Goal: Check status: Check status

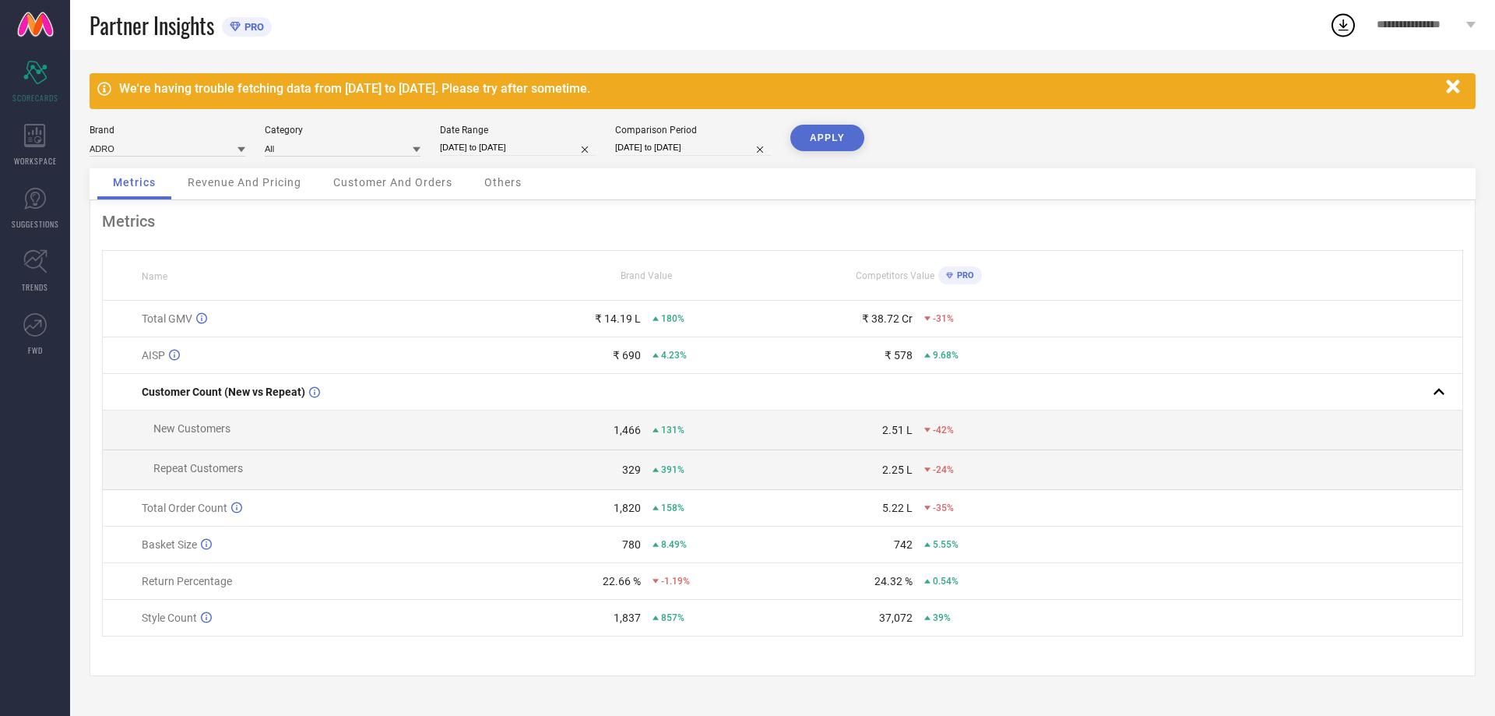
click at [499, 141] on input "[DATE] to [DATE]" at bounding box center [518, 147] width 156 height 16
select select "6"
select select "2025"
select select "7"
select select "2025"
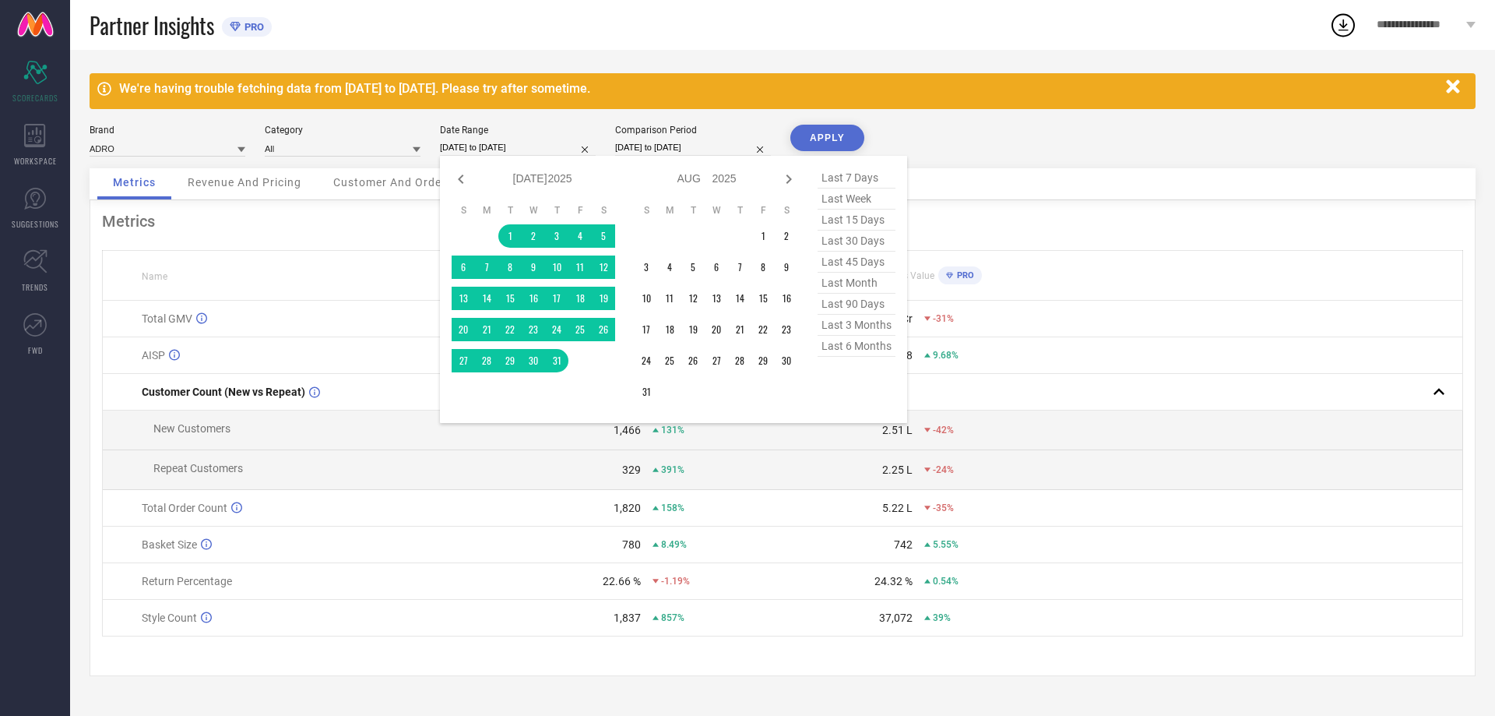
click at [586, 29] on div "Partner Insights PRO" at bounding box center [710, 25] width 1240 height 50
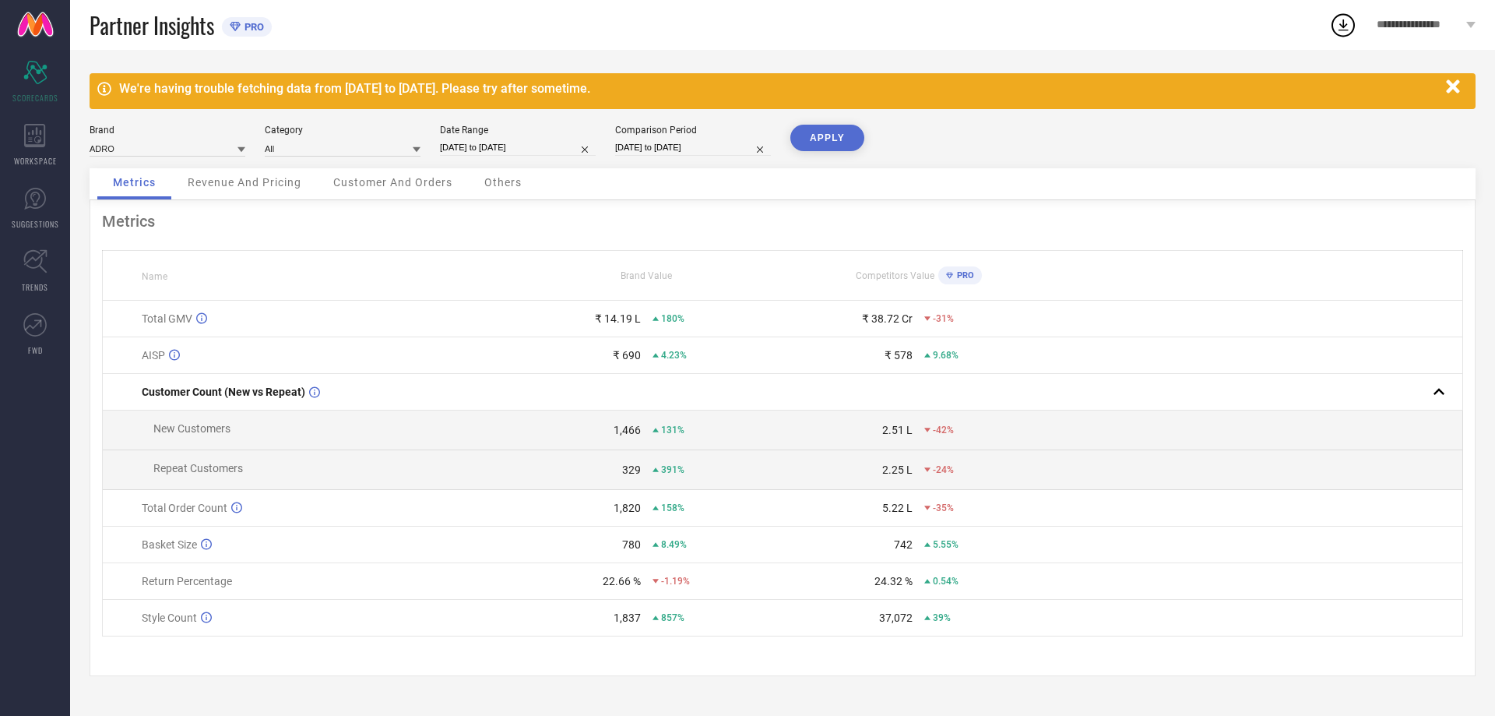
click at [517, 140] on input "[DATE] to [DATE]" at bounding box center [518, 147] width 156 height 16
select select "6"
select select "2025"
select select "7"
select select "2025"
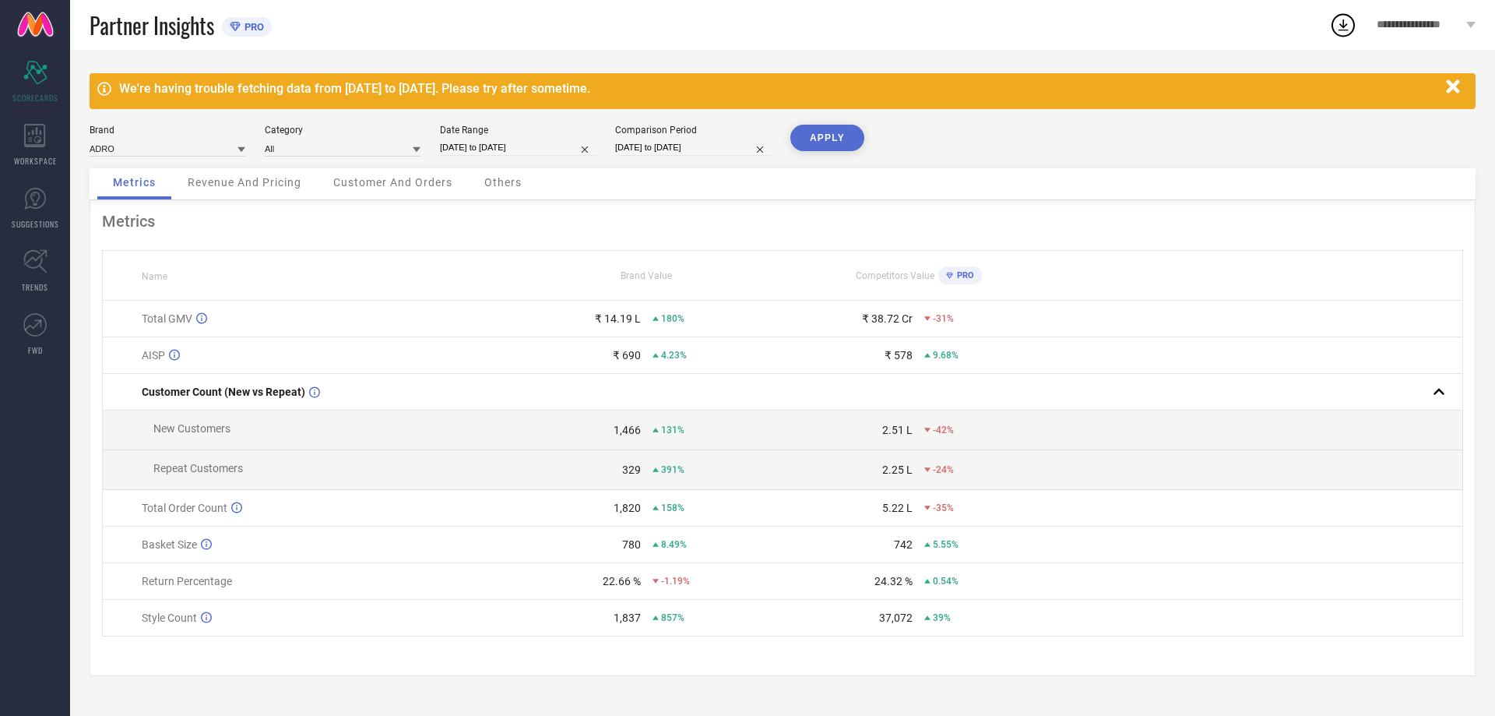
click at [550, 116] on div "We're having trouble fetching data from [DATE] to [DATE]. Please try after some…" at bounding box center [782, 383] width 1425 height 666
click at [1447, 86] on icon "button" at bounding box center [1453, 86] width 19 height 19
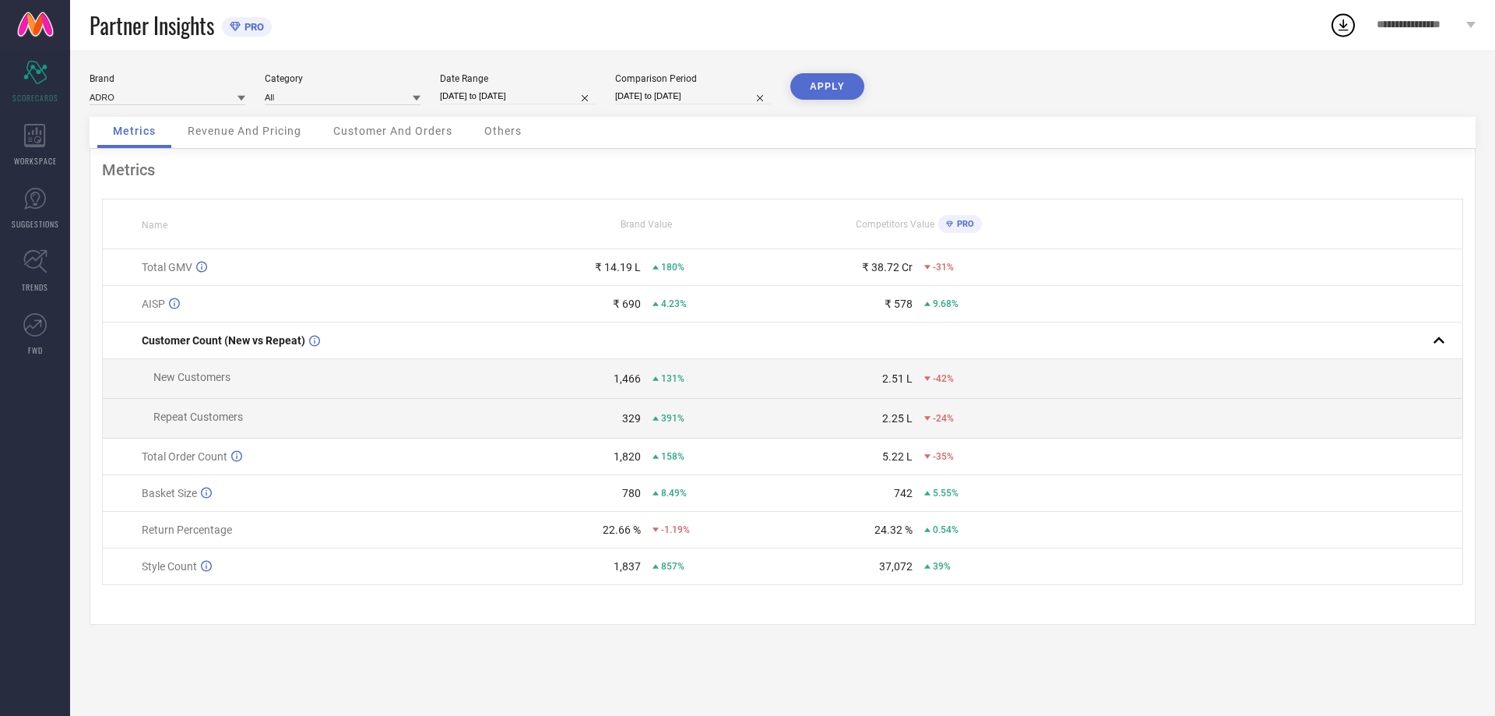
click at [536, 90] on input "[DATE] to [DATE]" at bounding box center [518, 96] width 156 height 16
select select "6"
select select "2025"
select select "7"
select select "2025"
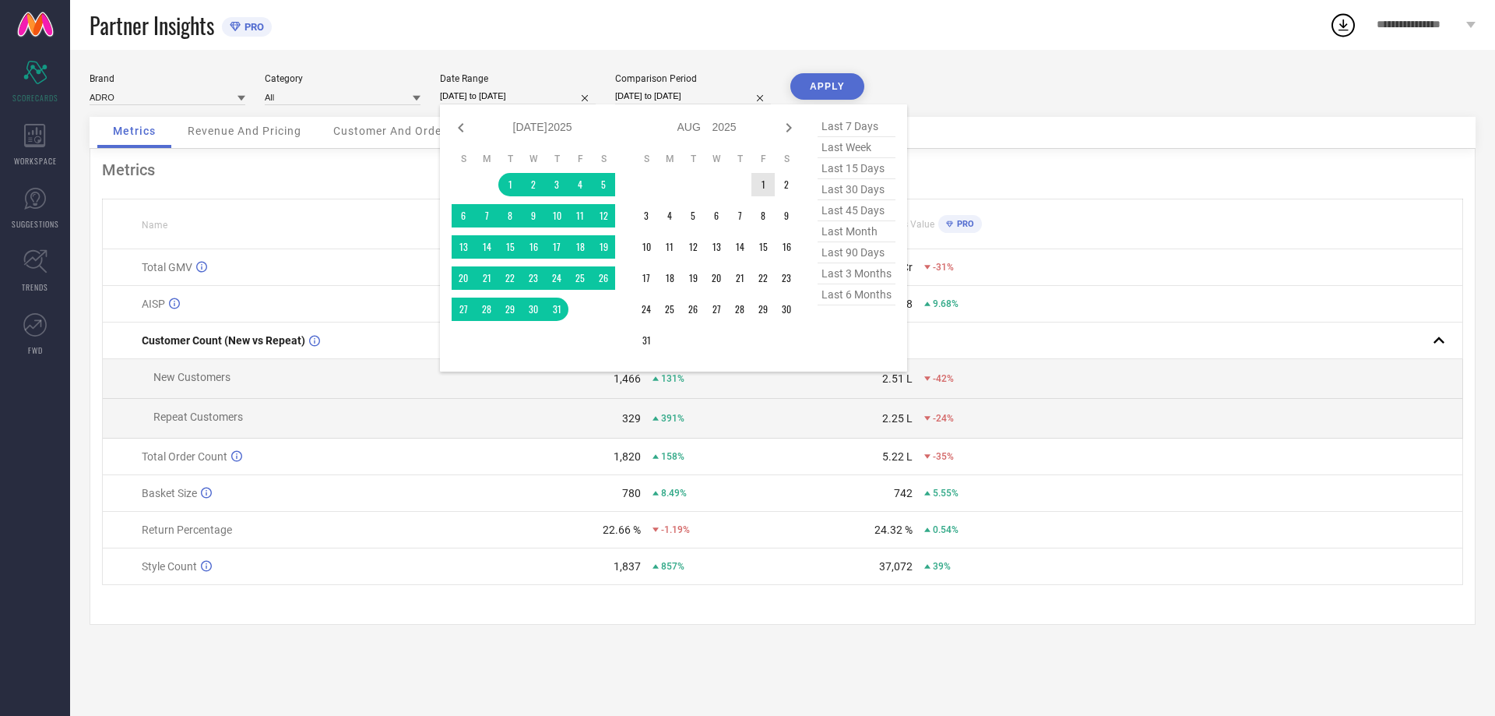
click at [757, 188] on td "1" at bounding box center [762, 184] width 23 height 23
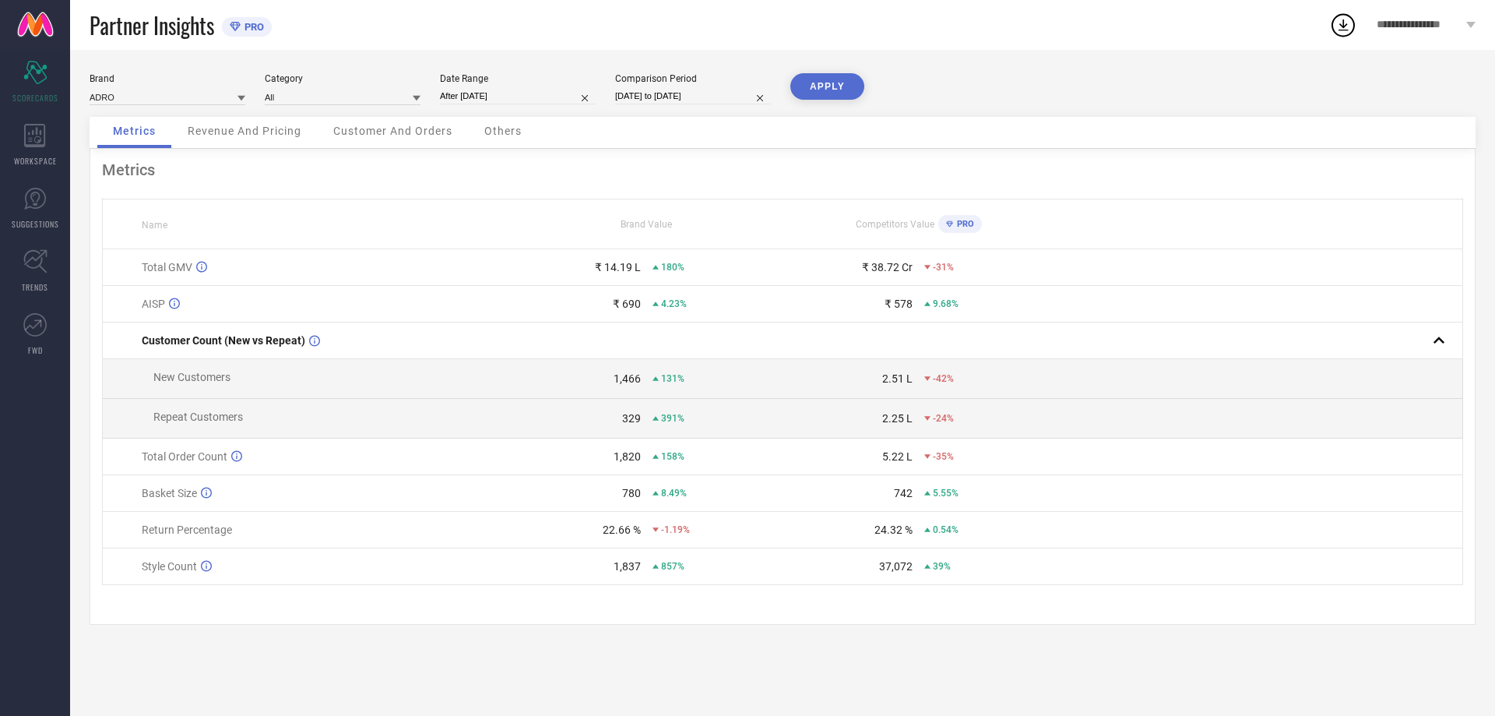
type input "[DATE] to [DATE]"
click at [835, 83] on button "APPLY" at bounding box center [827, 86] width 74 height 26
click at [529, 98] on input "[DATE] to [DATE]" at bounding box center [518, 96] width 156 height 16
select select "7"
select select "2025"
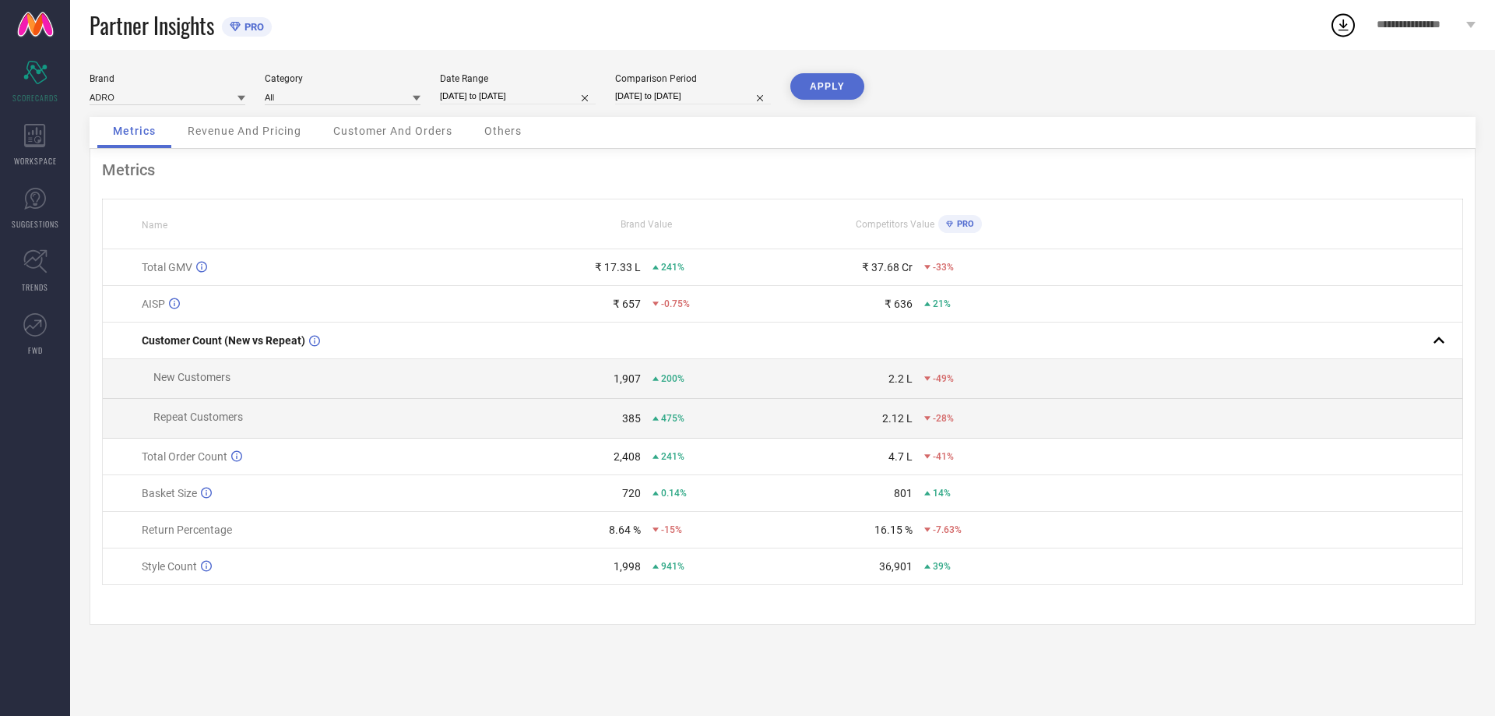
select select "8"
select select "2025"
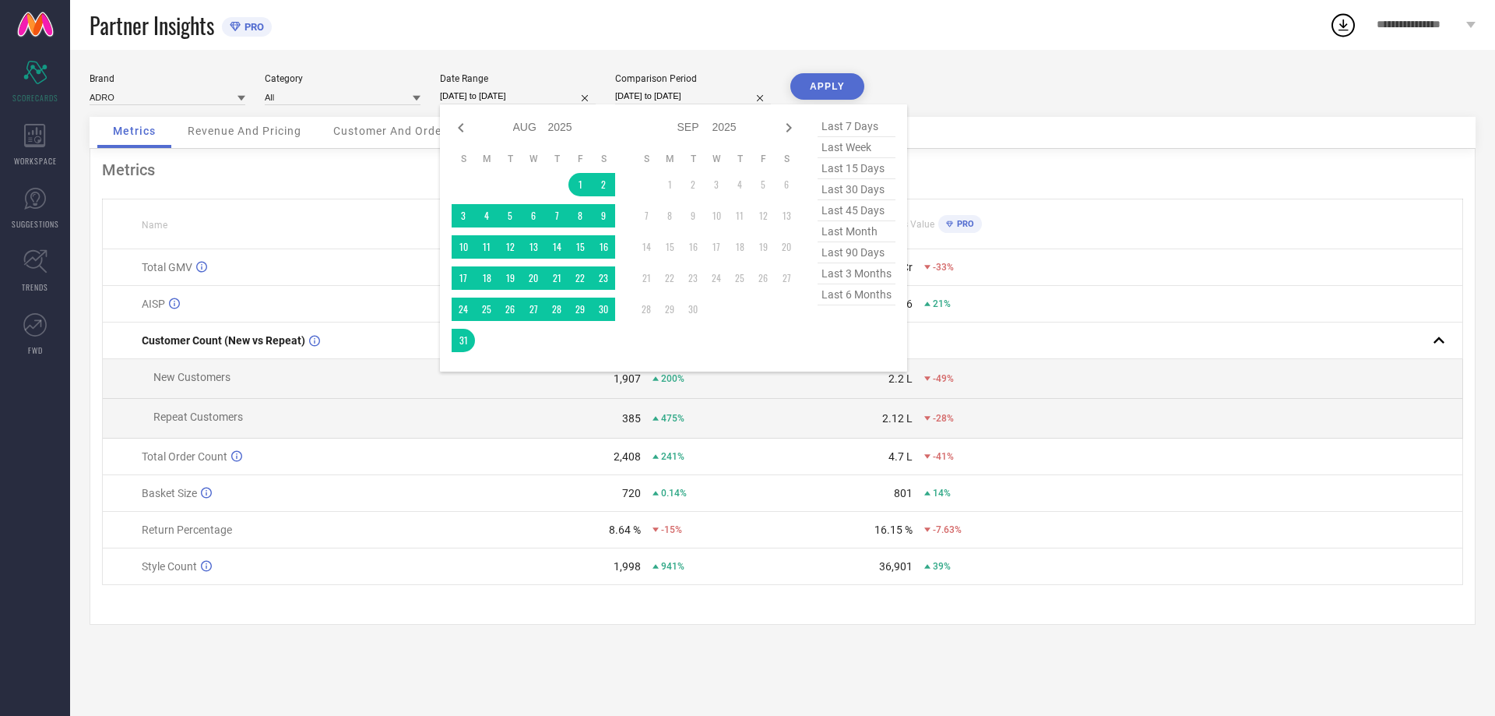
click at [1036, 181] on div "Metrics Name Brand Value Competitors Value PRO Total GMV ₹ 17.33 L 241% ₹ 37.68…" at bounding box center [783, 387] width 1386 height 476
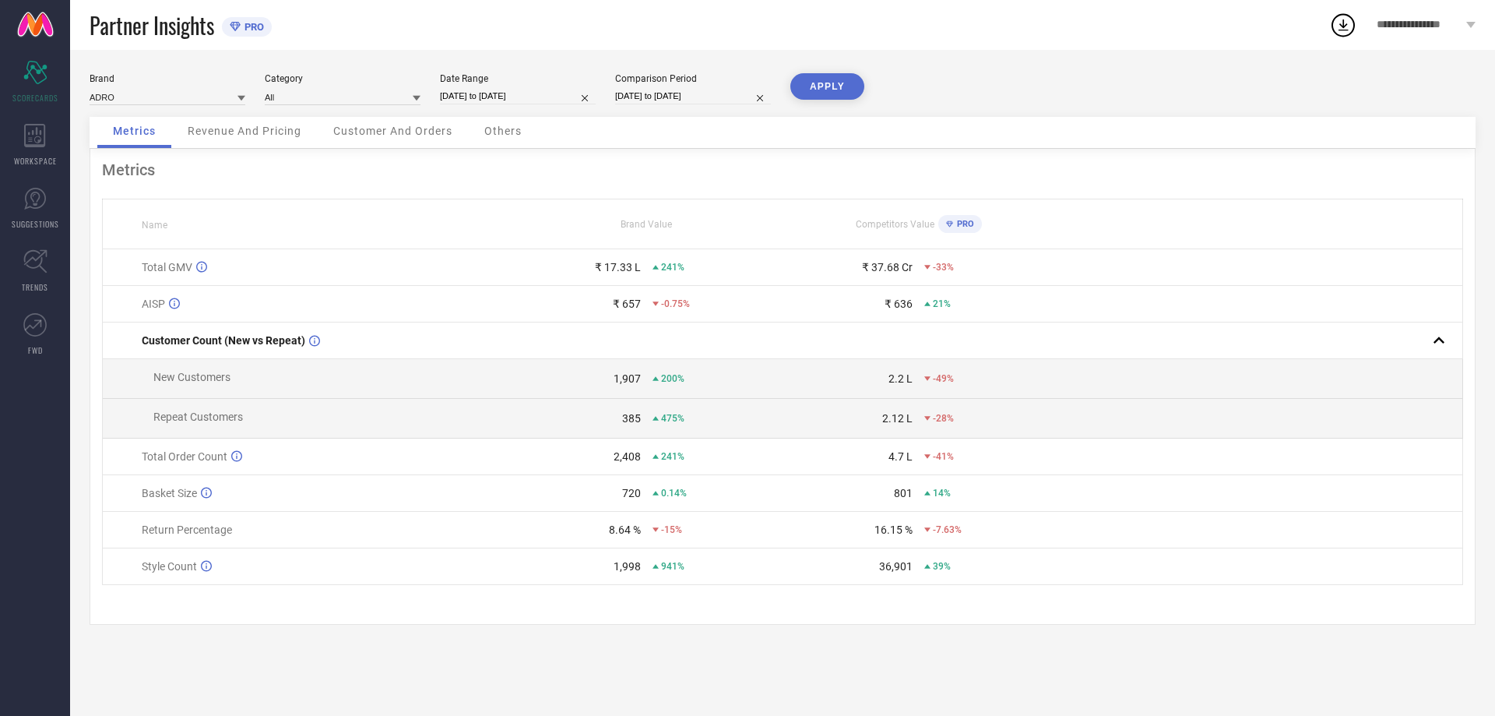
click at [526, 94] on input "[DATE] to [DATE]" at bounding box center [518, 96] width 156 height 16
select select "7"
select select "2025"
select select "8"
select select "2025"
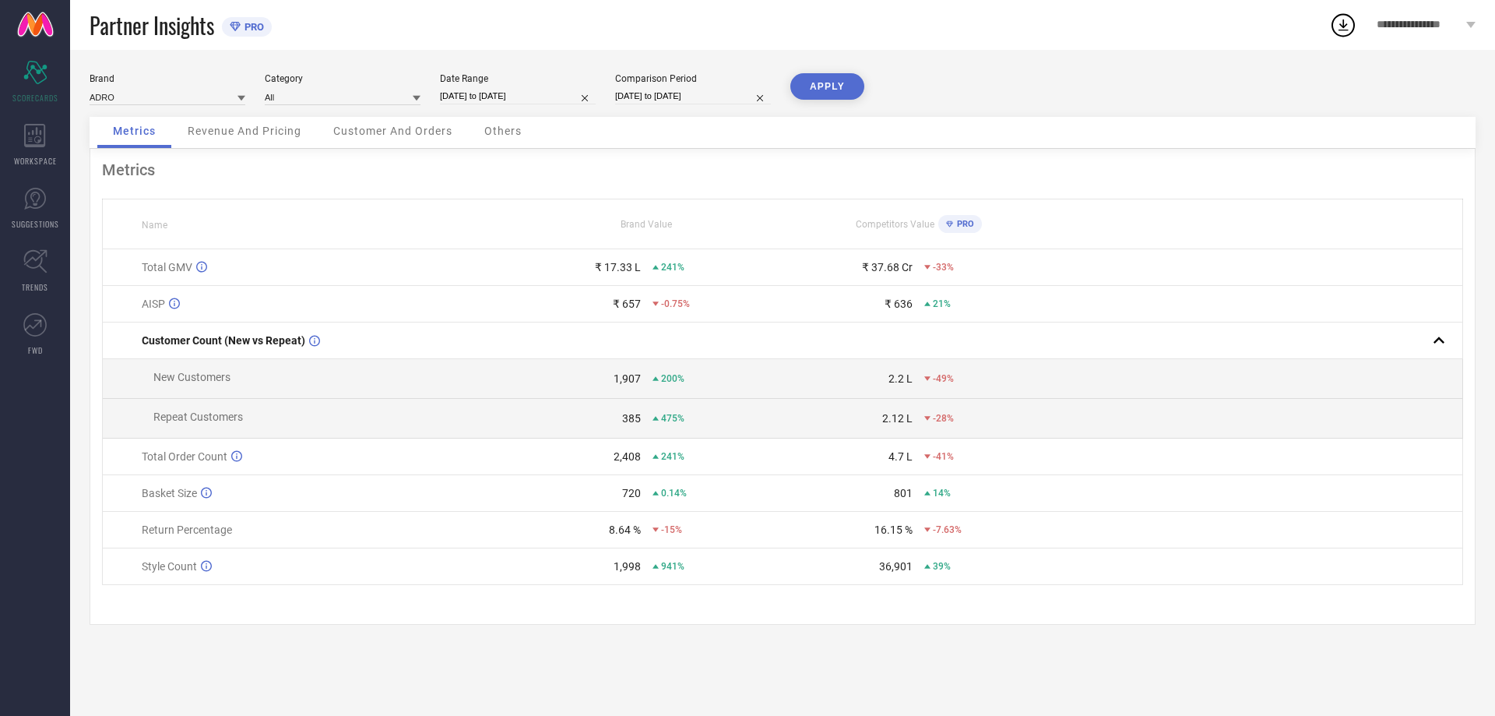
click at [1001, 107] on div "Brand ADRO Category All Date Range [DATE] to [DATE] Comparison Period [DATE] to…" at bounding box center [783, 95] width 1386 height 44
